Goal: Transaction & Acquisition: Purchase product/service

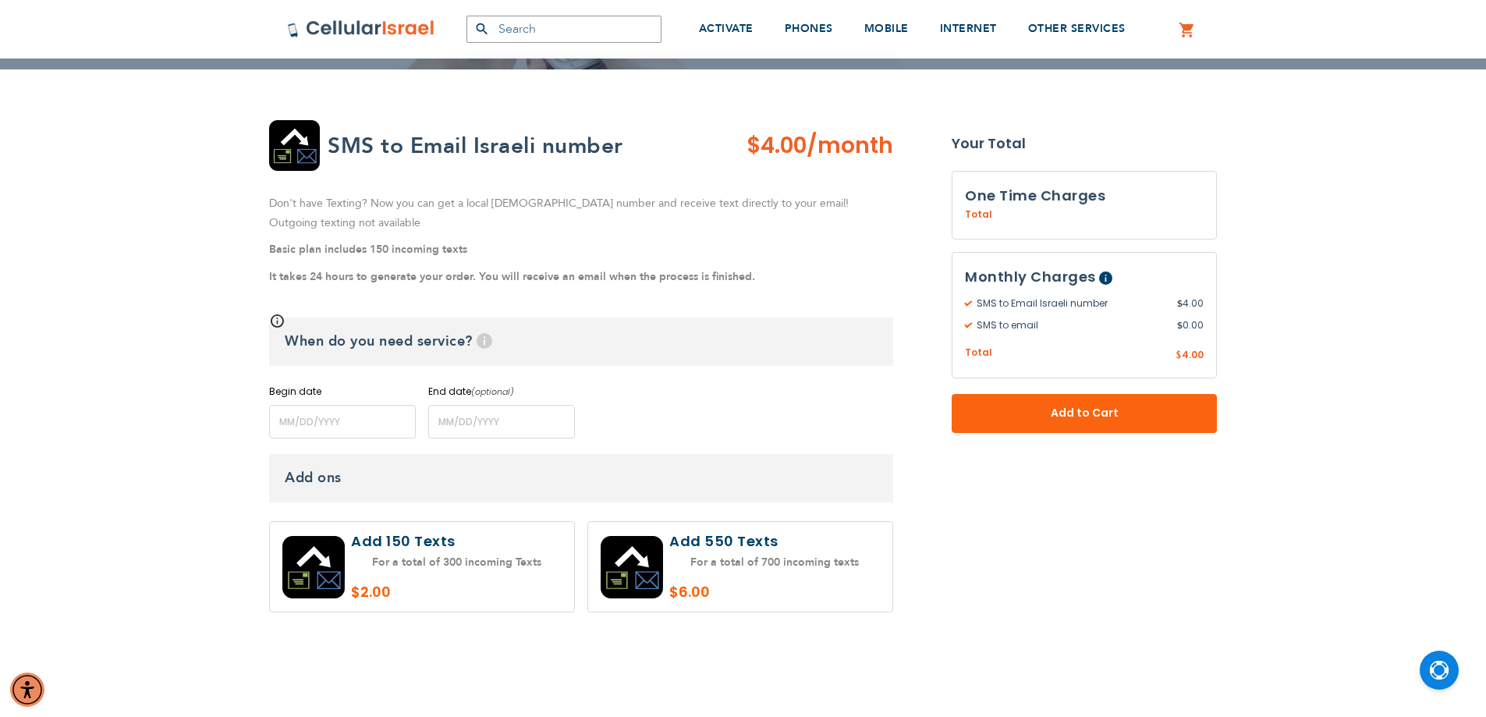
scroll to position [234, 0]
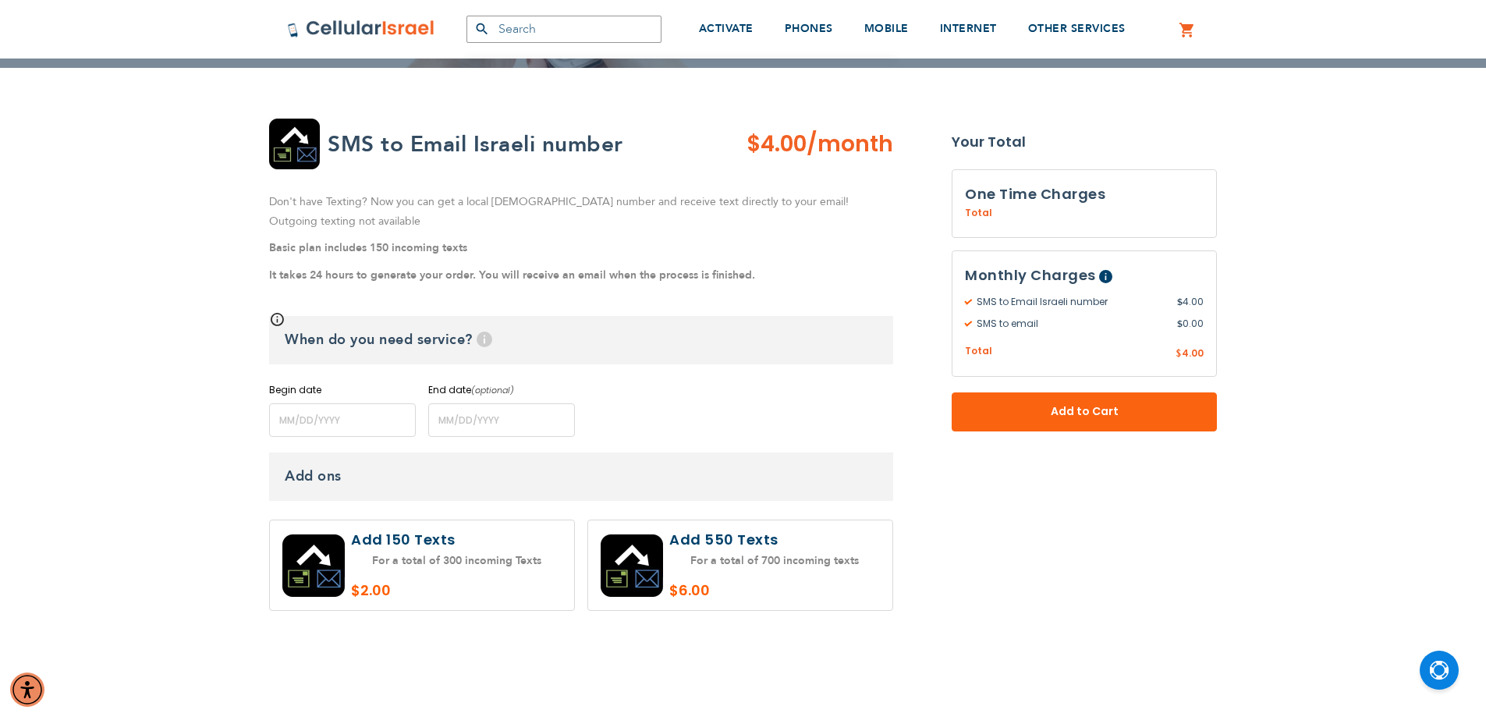
click at [1418, 502] on div "SEMINARY YESHIVA TOURIST OLIM COUPLES Support [PHONE_NUMBER] / [PHONE_NUMBER] L…" at bounding box center [743, 586] width 1486 height 1640
click at [1166, 408] on button "Add to Cart" at bounding box center [1084, 411] width 265 height 39
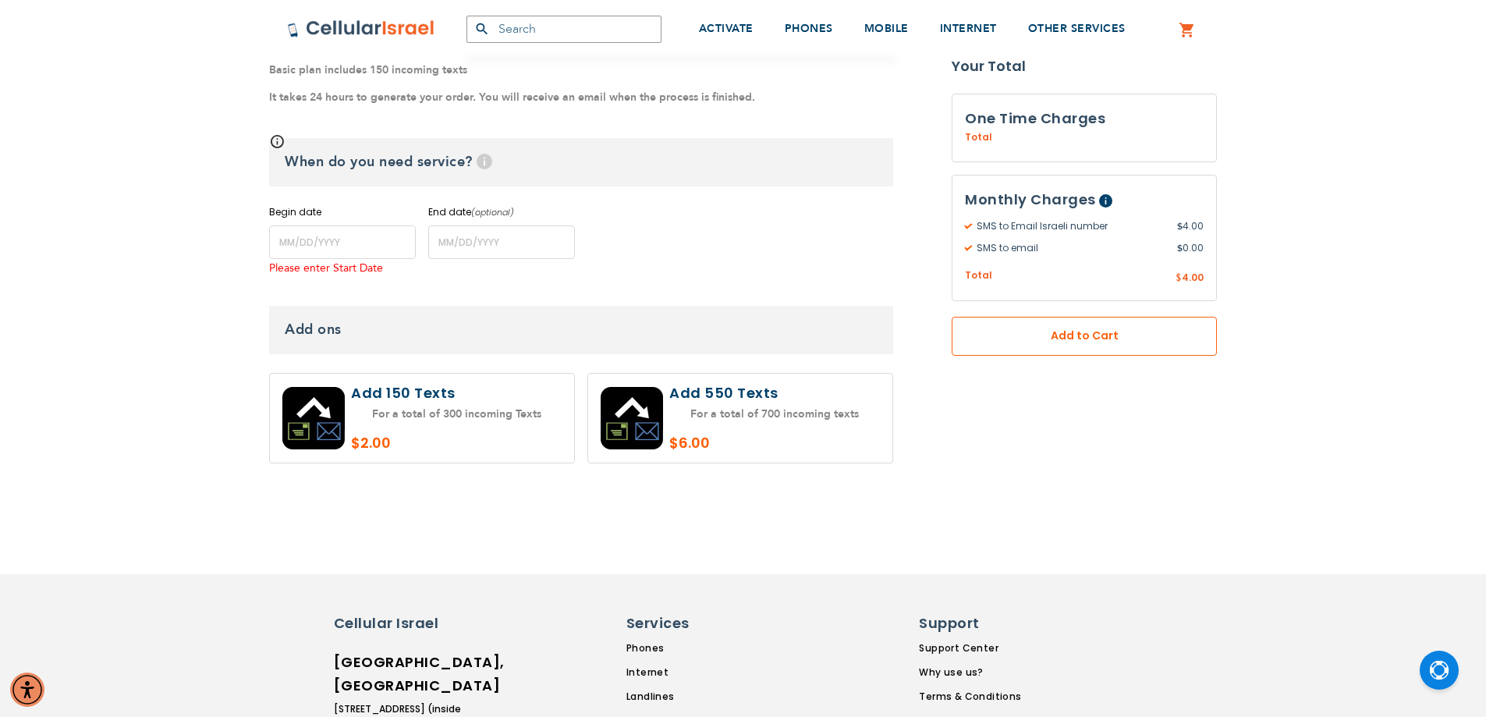
scroll to position [554, 0]
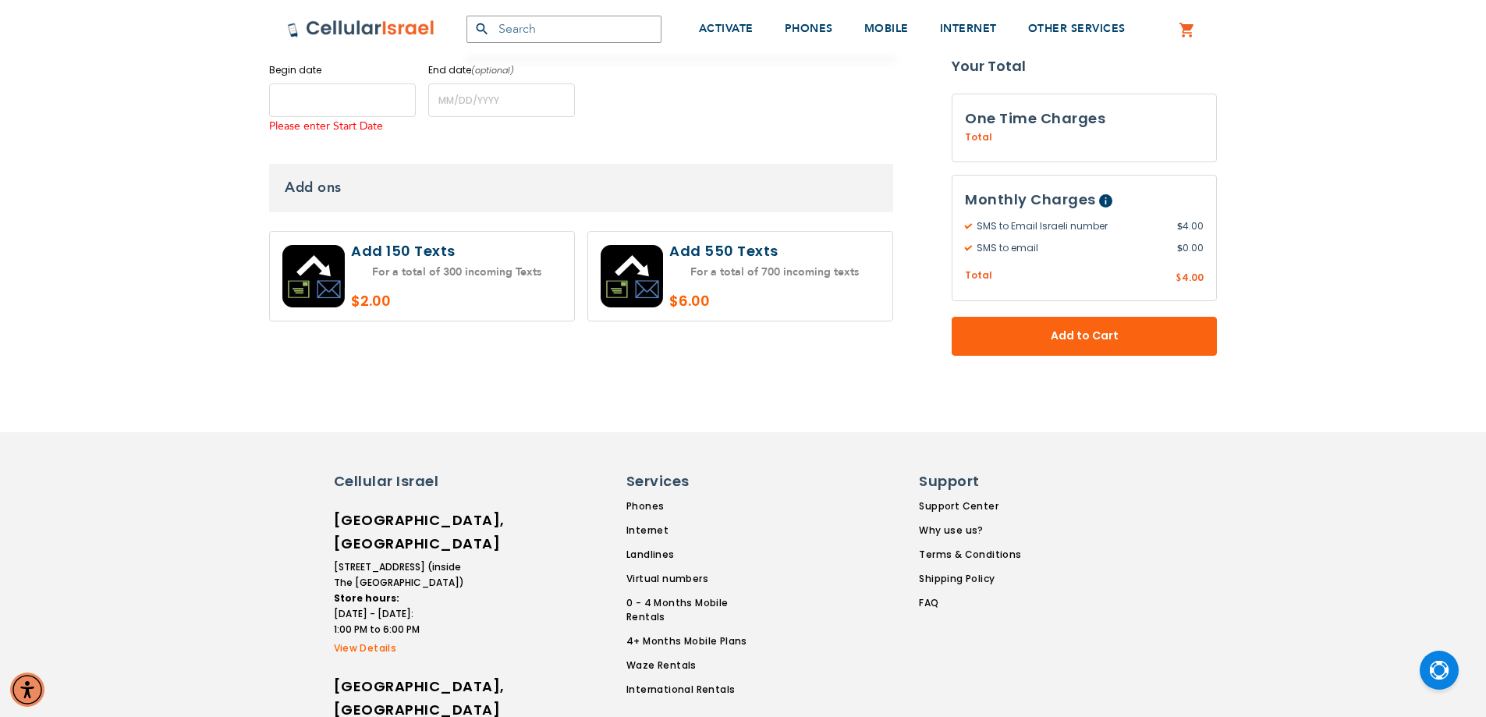
click at [283, 102] on input "name" at bounding box center [342, 100] width 147 height 34
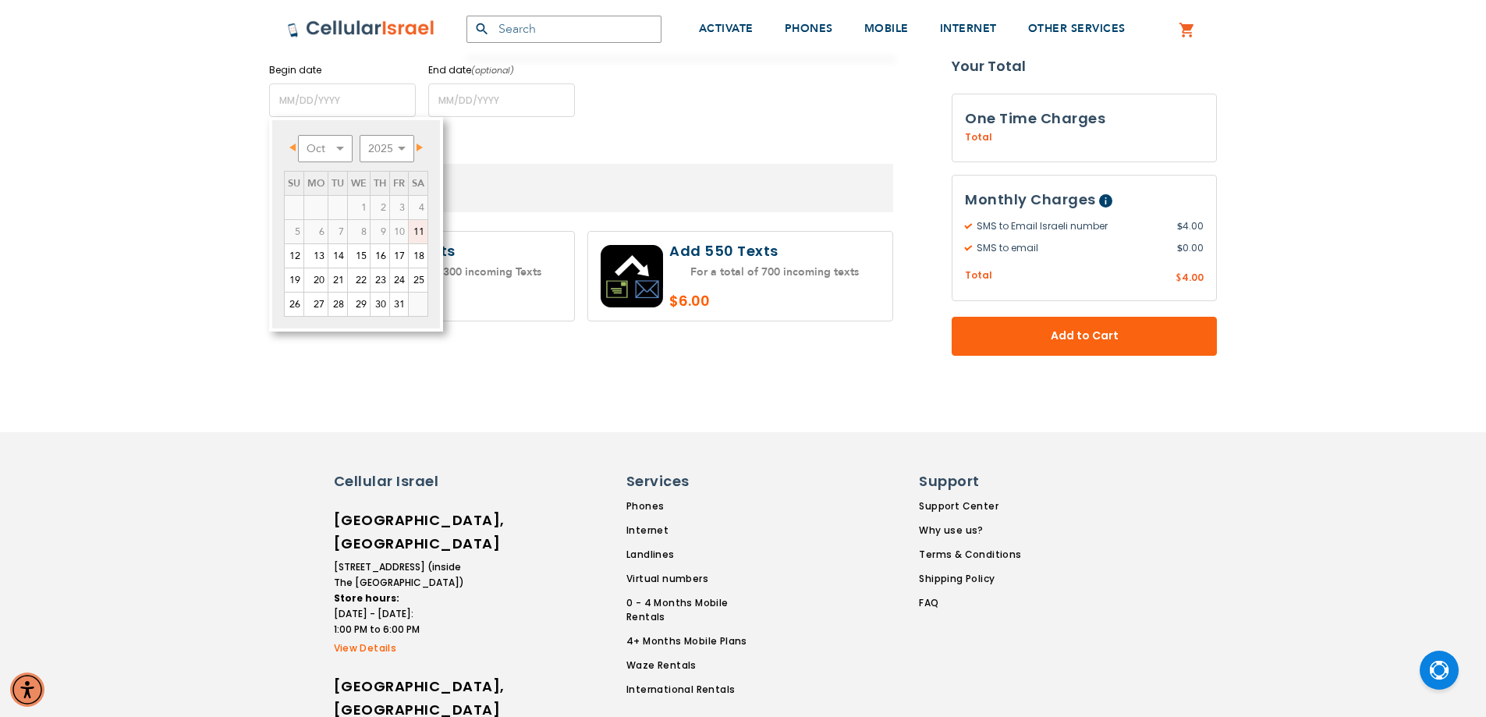
click at [418, 239] on link "11" at bounding box center [418, 231] width 19 height 23
type input "[DATE]"
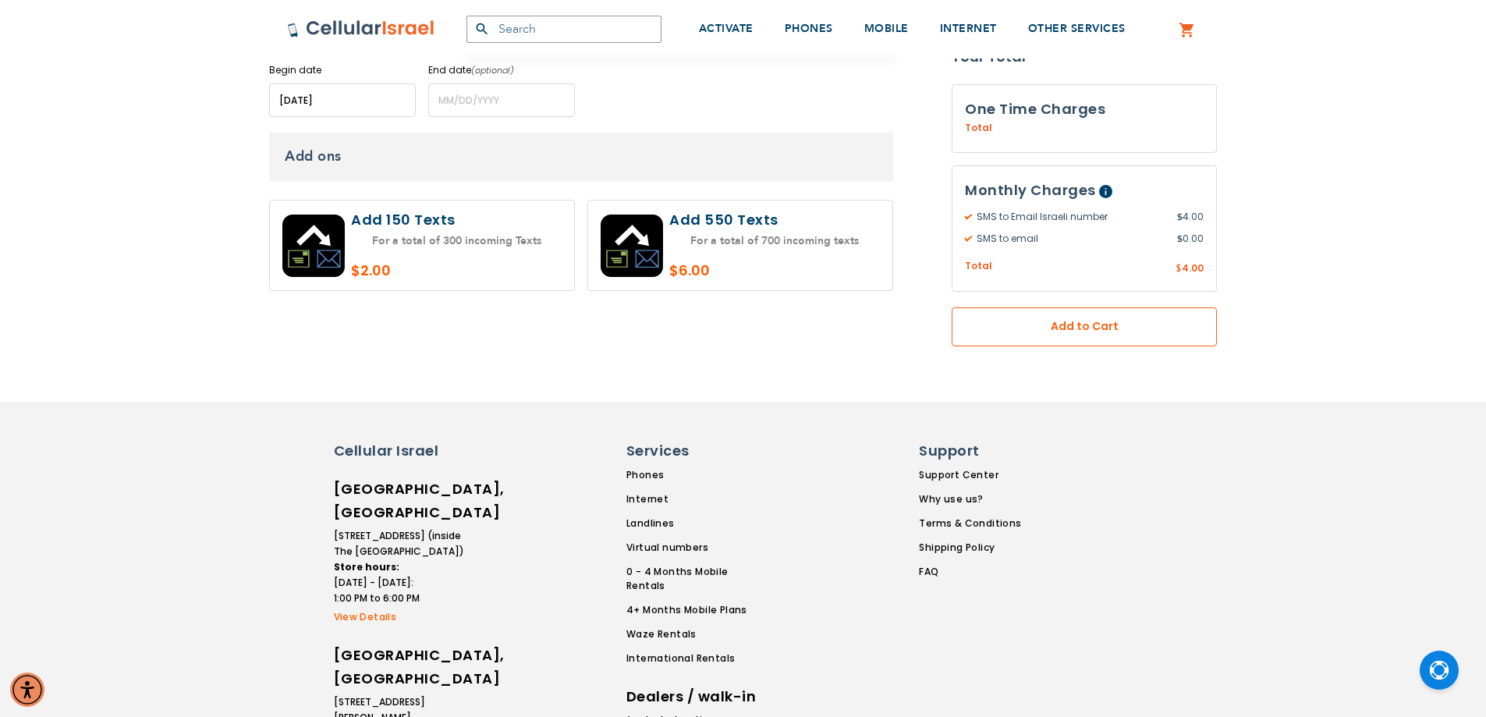
click at [1093, 320] on span "Add to Cart" at bounding box center [1084, 326] width 162 height 16
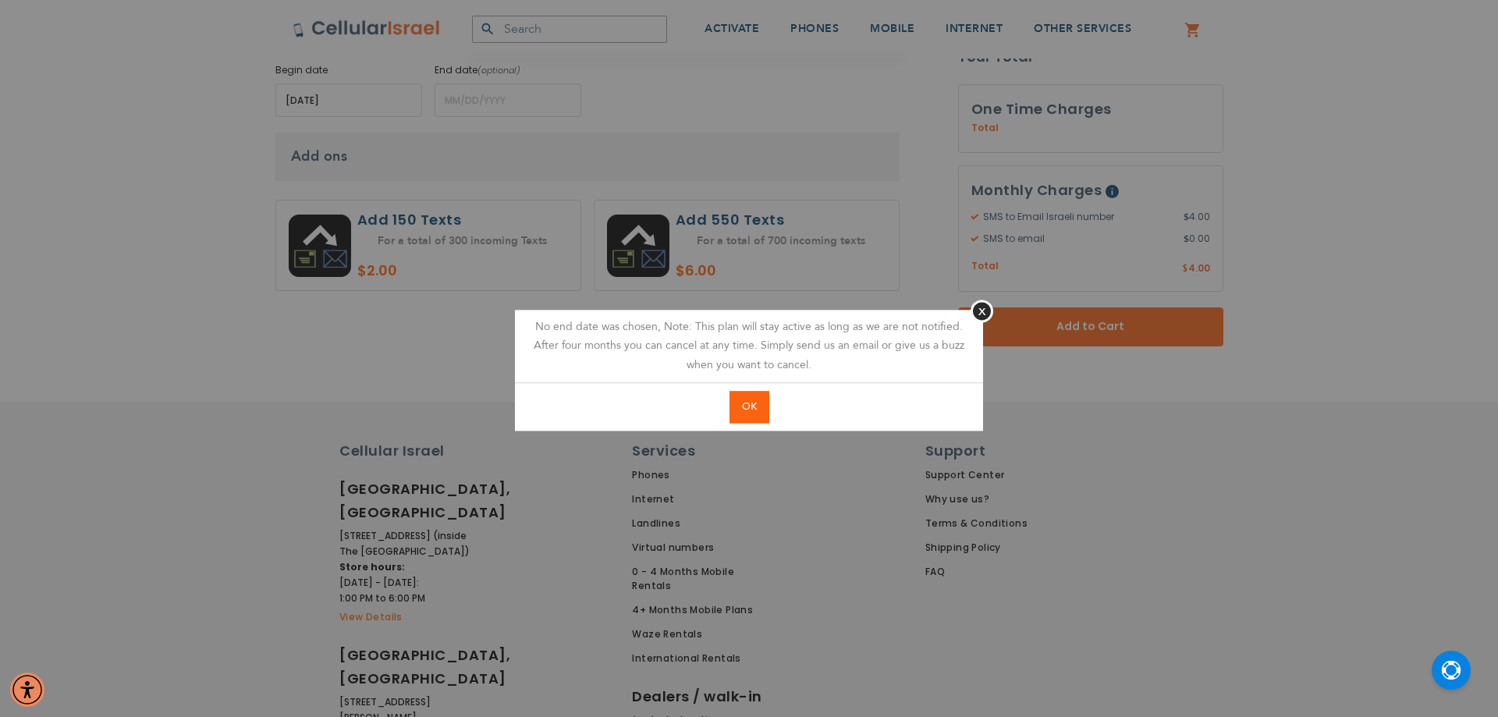
click at [976, 330] on div "No end date was chosen, Note: This plan will stay active as long as we are not …" at bounding box center [749, 346] width 468 height 73
click at [976, 314] on button "Close" at bounding box center [981, 311] width 23 height 23
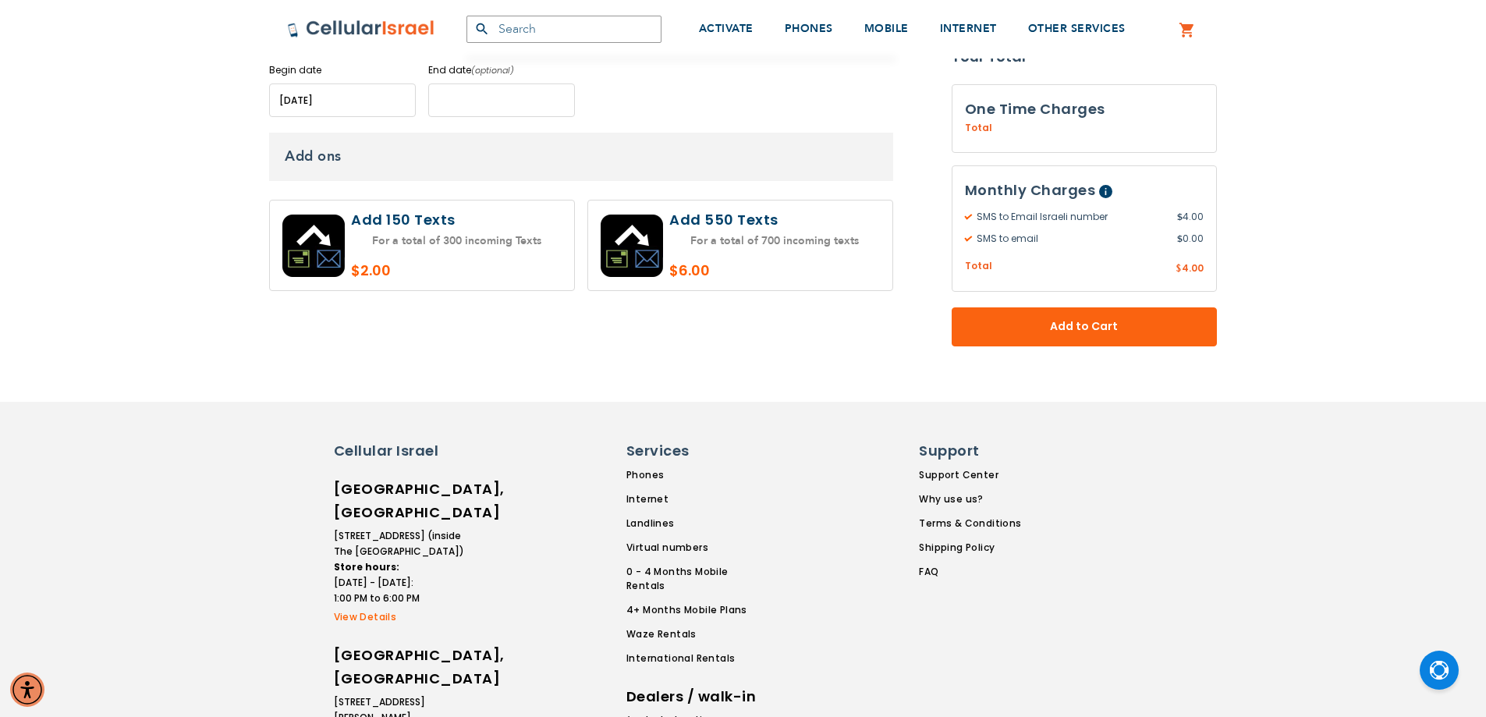
click at [445, 94] on input "name" at bounding box center [501, 100] width 147 height 34
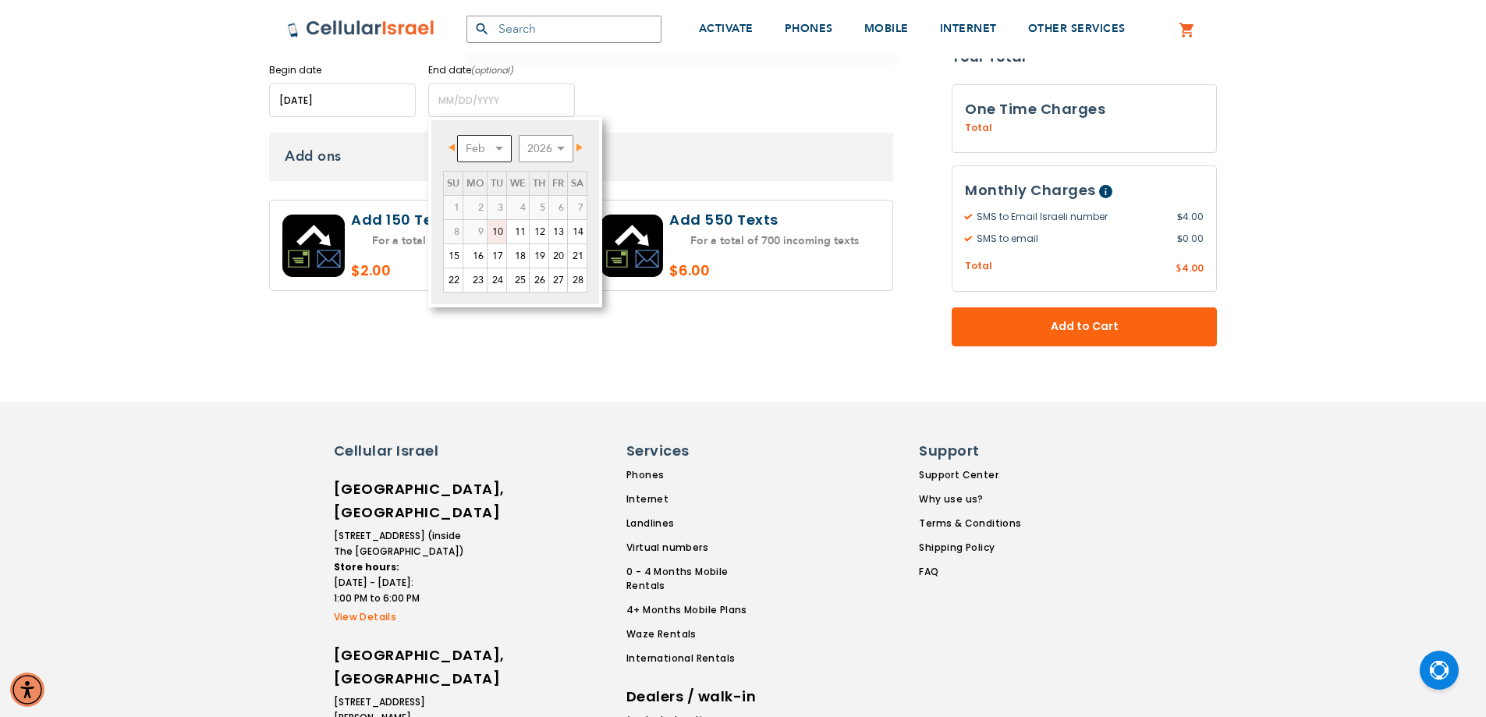
click at [500, 147] on select "Feb Mar Apr May Jun [DATE] Aug Sep Oct Nov Dec" at bounding box center [484, 148] width 55 height 27
click at [803, 353] on div "SEMINARY YESHIVA TOURIST OLIM COUPLES Support [PHONE_NUMBER] / [PHONE_NUMBER] L…" at bounding box center [743, 266] width 1486 height 1640
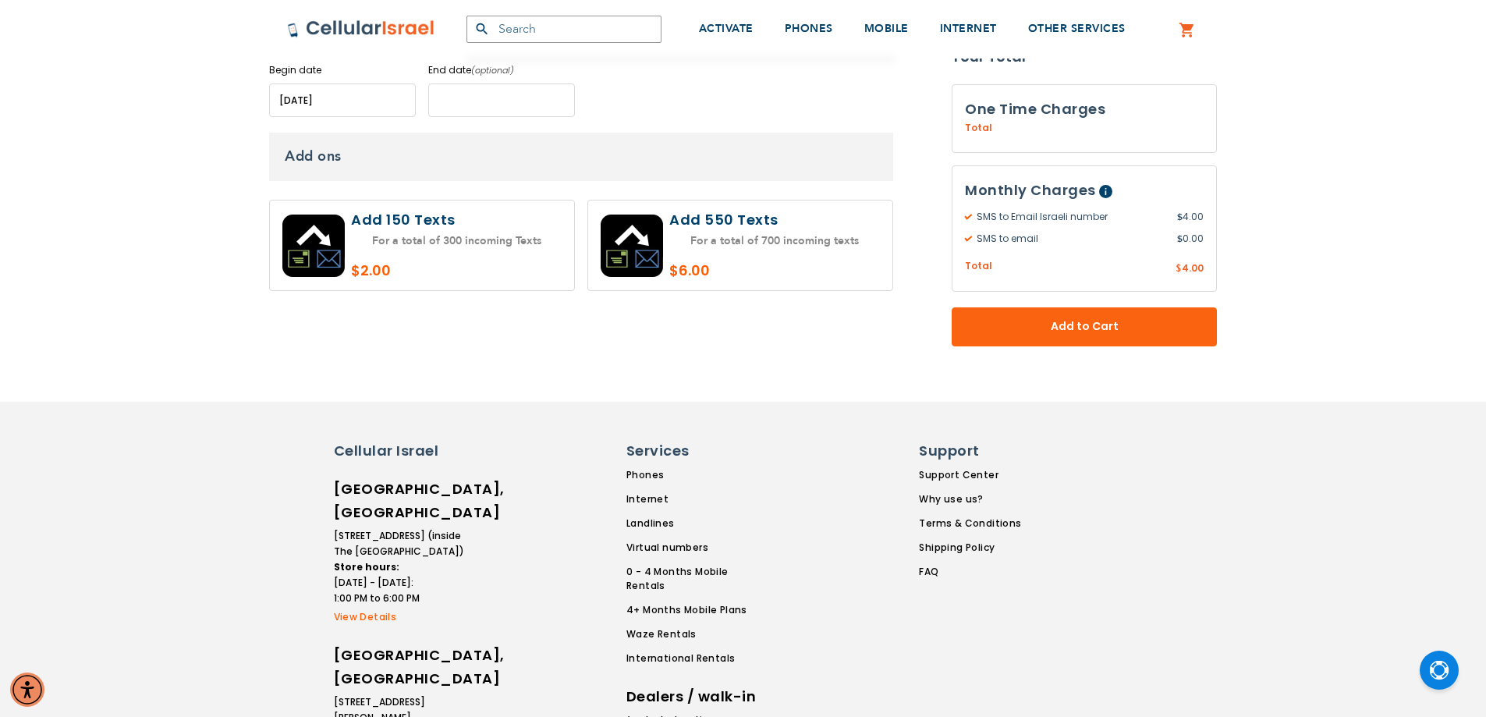
click at [502, 105] on input "name" at bounding box center [501, 100] width 147 height 34
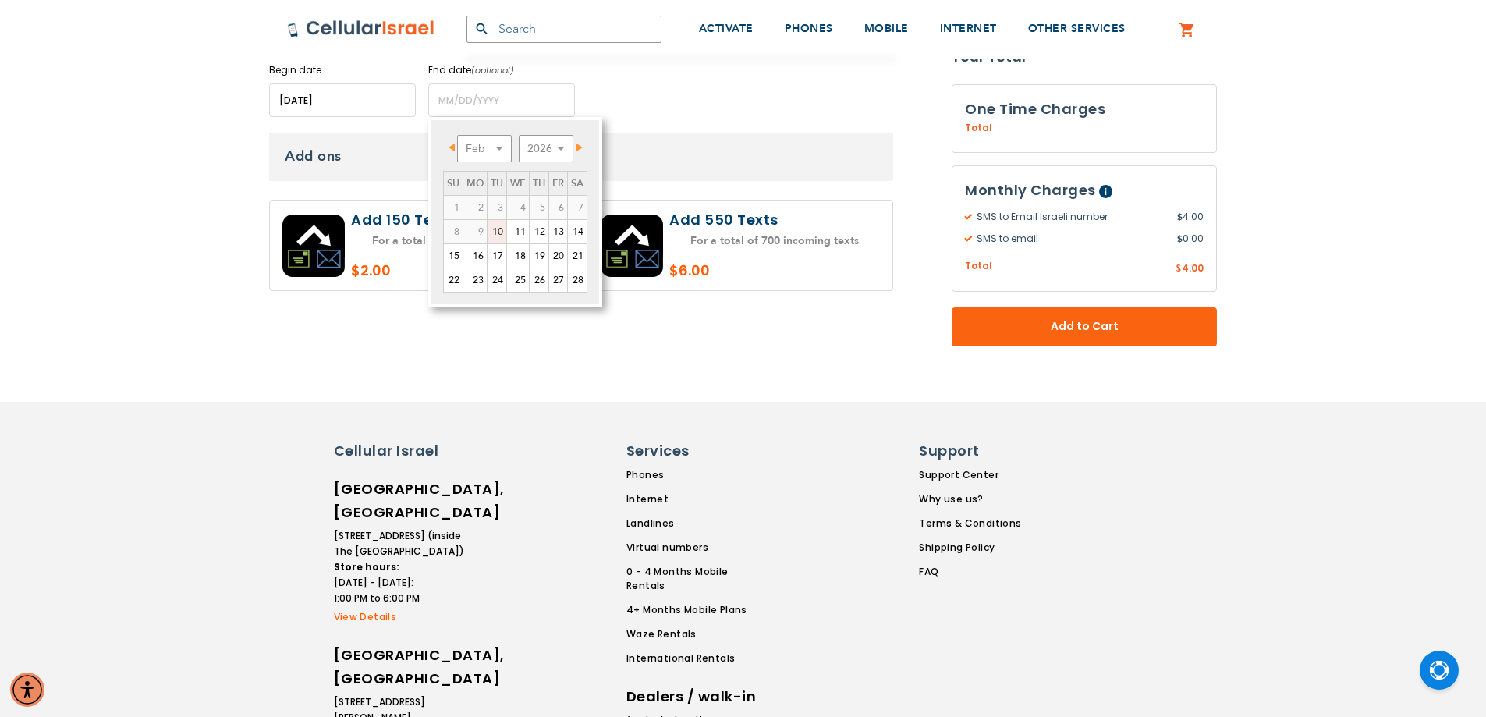
click at [500, 231] on link "10" at bounding box center [496, 231] width 19 height 23
type input "[DATE]"
